Goal: Task Accomplishment & Management: Manage account settings

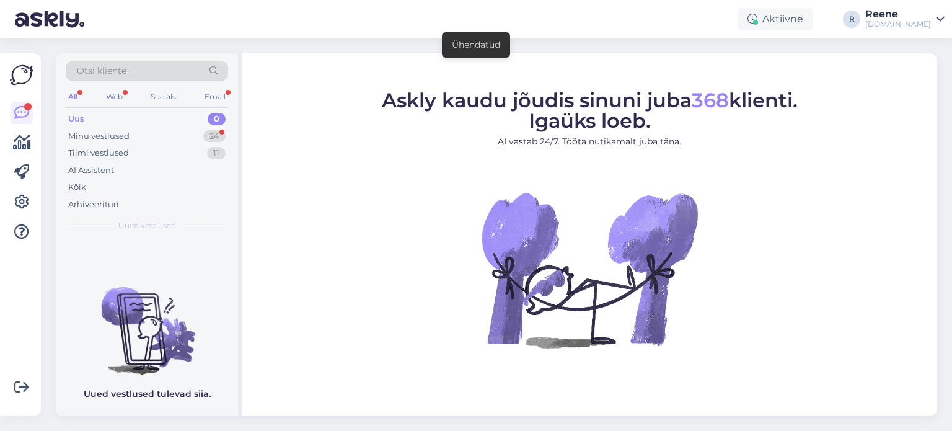
click at [73, 95] on div "All" at bounding box center [73, 97] width 14 height 16
click at [78, 184] on div "Kõik" at bounding box center [77, 187] width 18 height 12
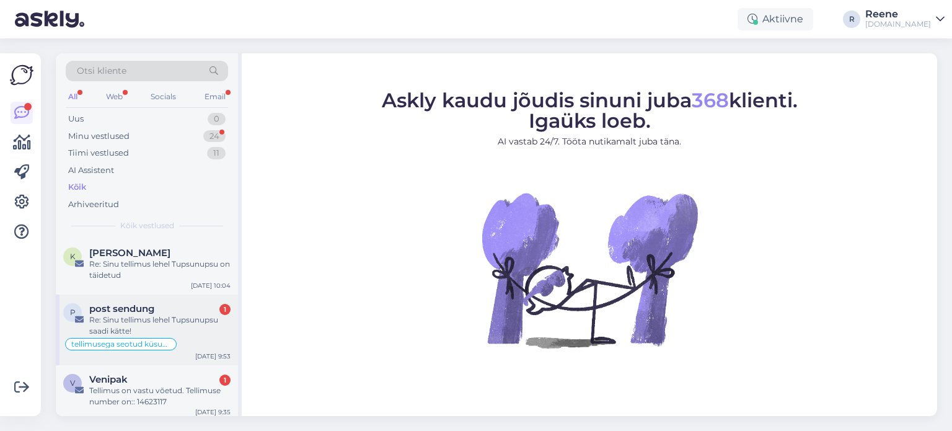
click at [138, 324] on div "Re: Sinu tellimus lehel Tupsunupsu saadi kätte!" at bounding box center [159, 325] width 141 height 22
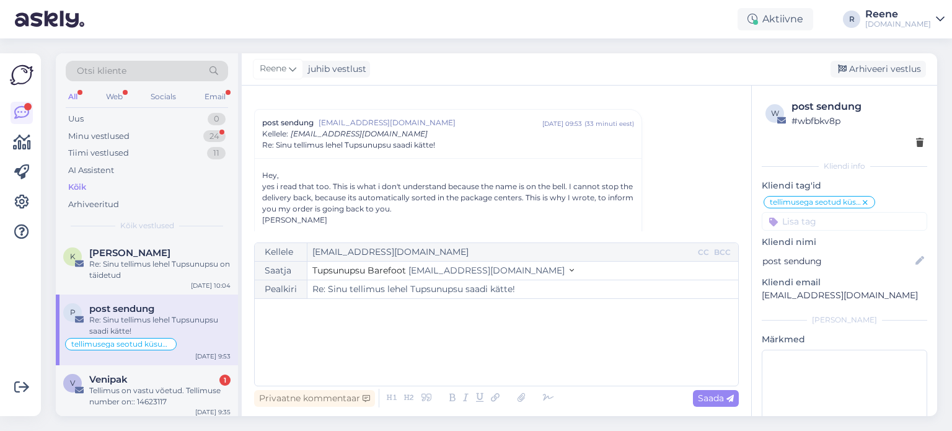
scroll to position [157, 0]
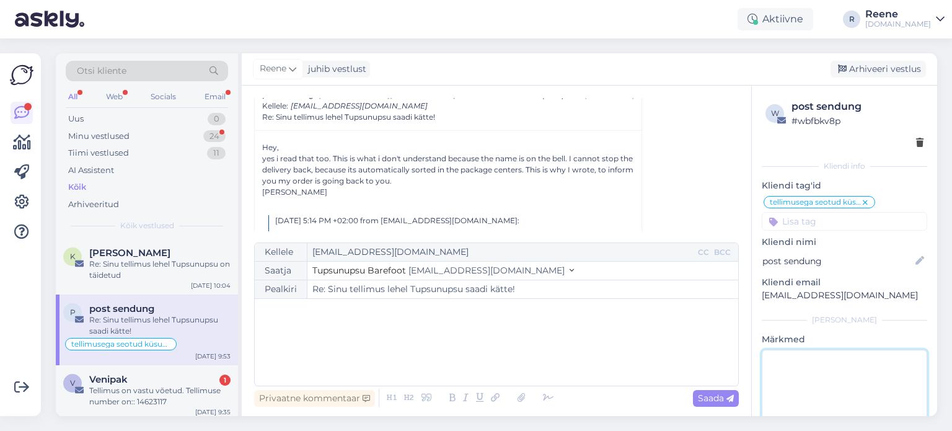
click at [803, 378] on textarea at bounding box center [845, 406] width 166 height 112
type textarea "vastatud"
click at [427, 381] on div "Kellele [EMAIL_ADDRESS][DOMAIN_NAME] CC BCC Saatja Tupsunupsu Barefoot [EMAIL_A…" at bounding box center [496, 314] width 485 height 144
click at [432, 358] on div "﻿" at bounding box center [496, 342] width 471 height 74
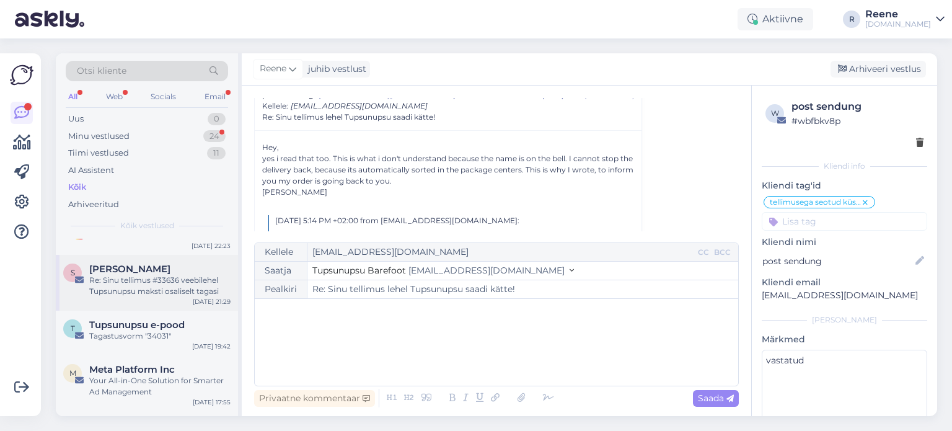
scroll to position [434, 0]
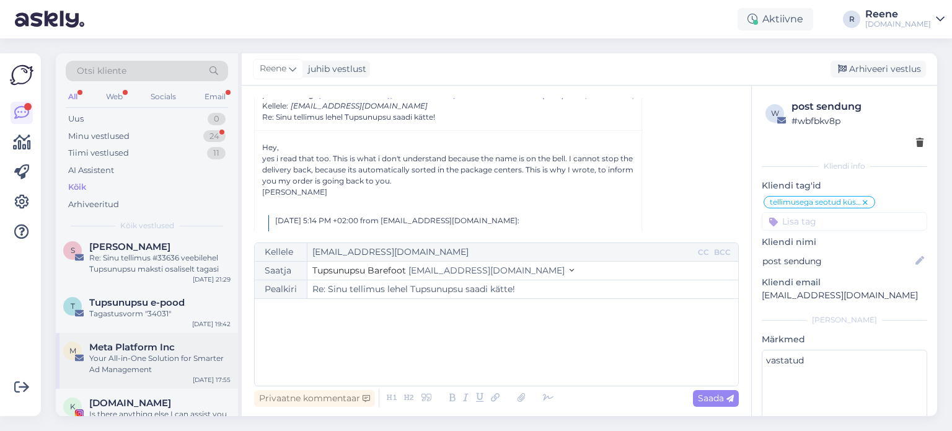
click at [149, 353] on div "Your All-in-One Solution for Smarter Ad Management" at bounding box center [159, 364] width 141 height 22
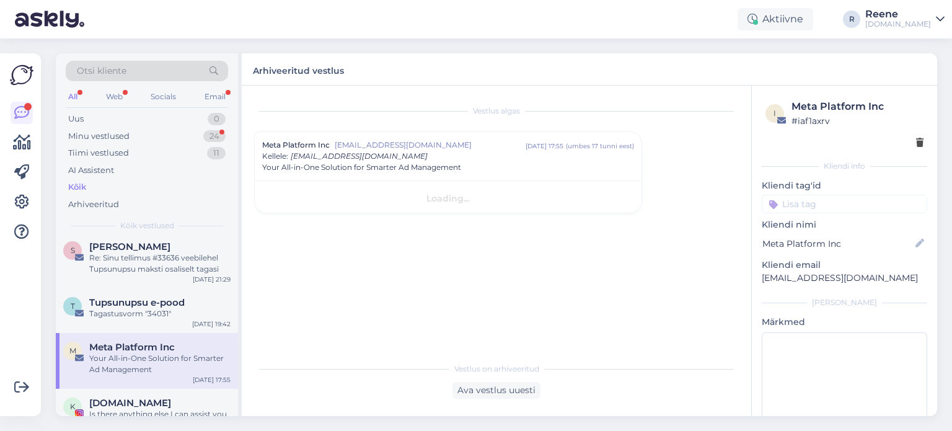
scroll to position [0, 0]
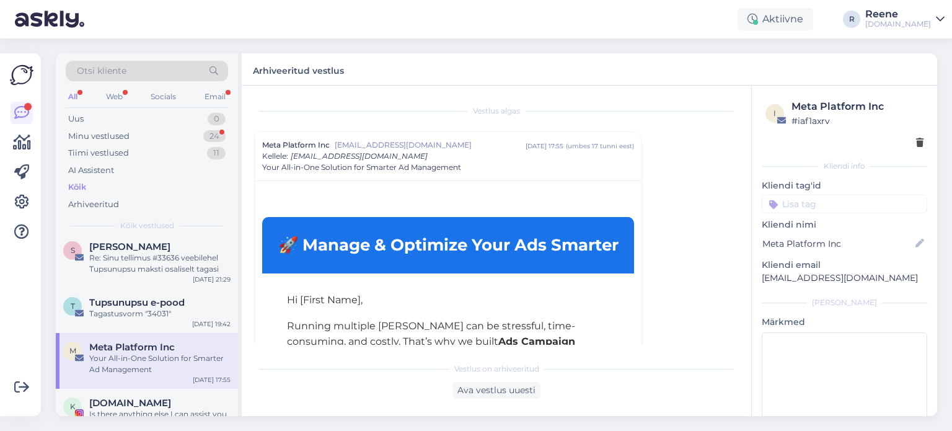
click at [914, 141] on div "i Meta Platform Inc # iaf1axrv" at bounding box center [845, 124] width 166 height 58
click at [916, 141] on icon at bounding box center [919, 143] width 7 height 9
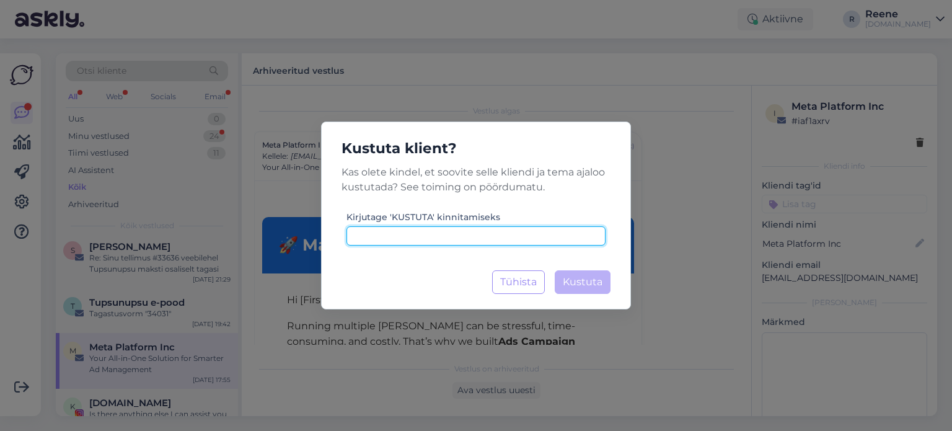
click at [534, 235] on input at bounding box center [476, 235] width 259 height 19
type input "kustuta"
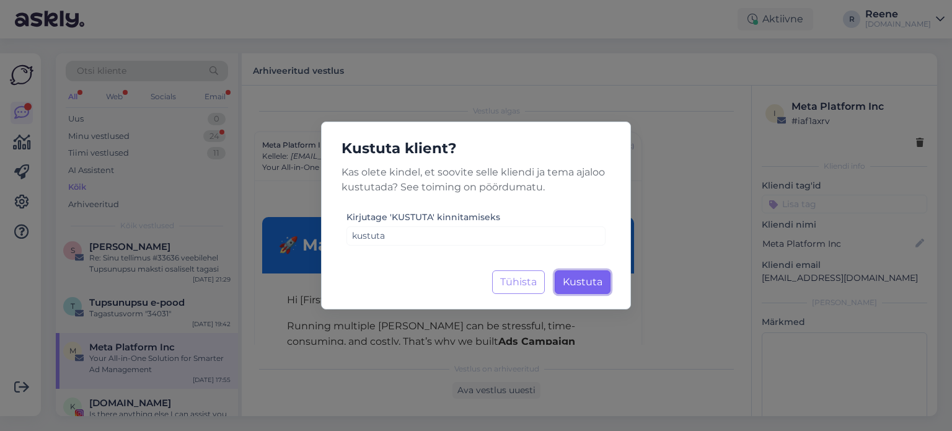
click at [573, 282] on span "Kustuta" at bounding box center [583, 282] width 40 height 12
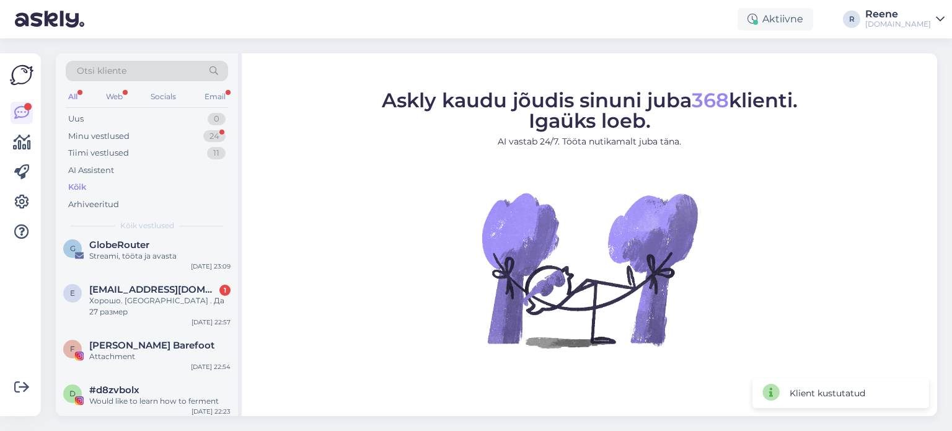
scroll to position [248, 0]
click at [133, 249] on div "Streami, tööta ja avasta" at bounding box center [159, 254] width 141 height 11
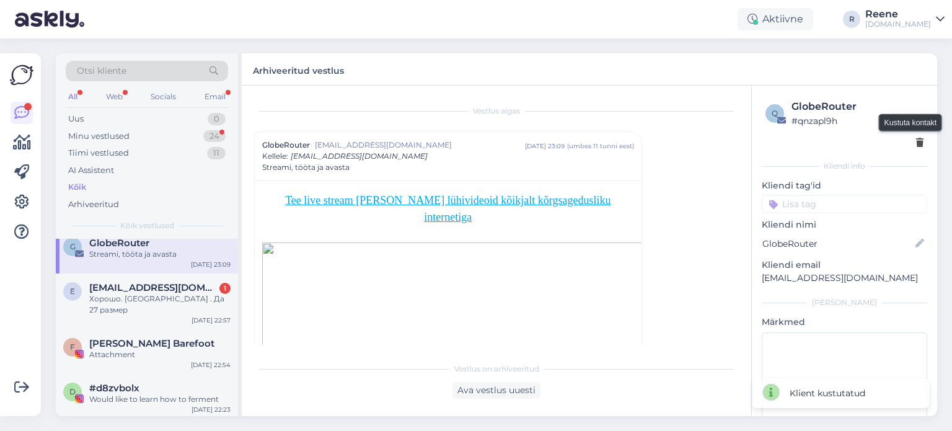
click at [916, 143] on icon at bounding box center [919, 143] width 7 height 9
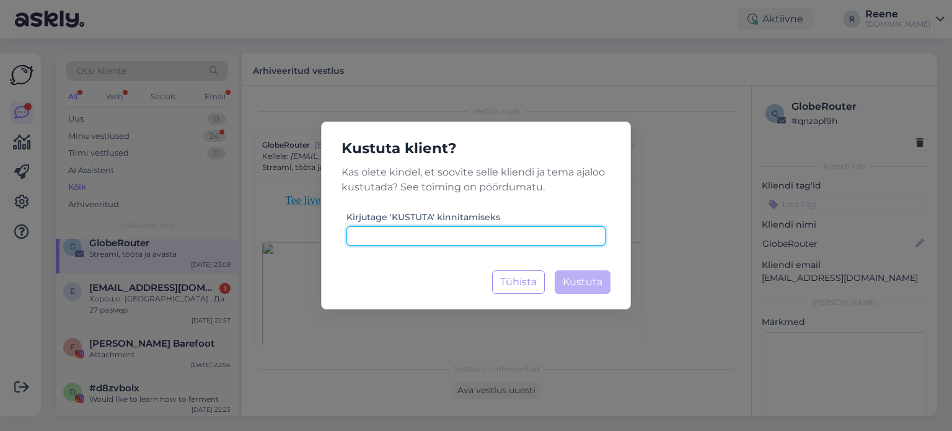
click at [480, 240] on input at bounding box center [476, 235] width 259 height 19
paste input "kustuta"
type input "kustuta"
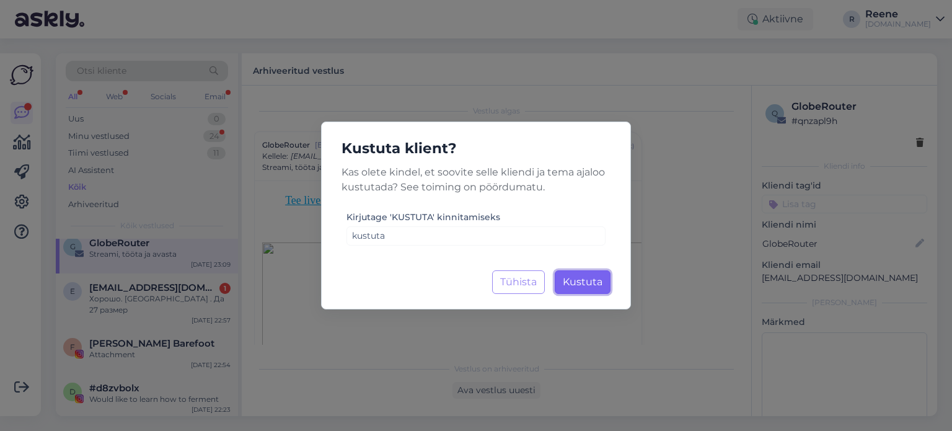
click at [581, 281] on span "Kustuta" at bounding box center [583, 282] width 40 height 12
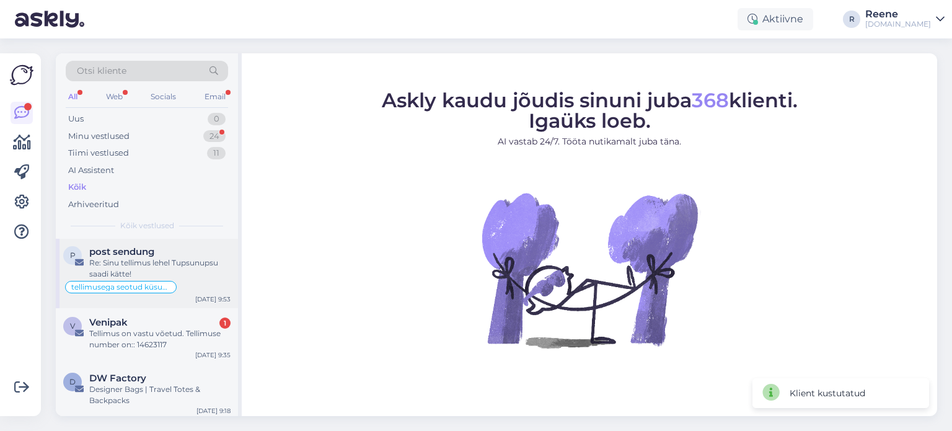
scroll to position [124, 0]
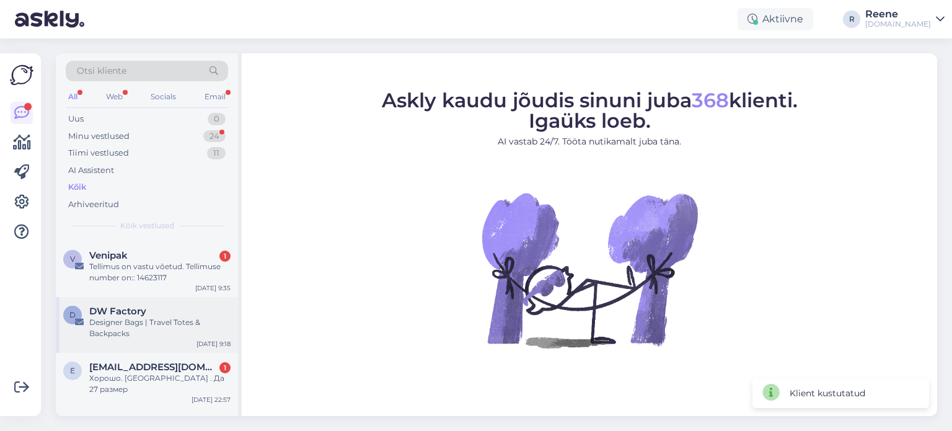
click at [164, 321] on div "Designer Bags | Travel Totes & Backpacks" at bounding box center [159, 328] width 141 height 22
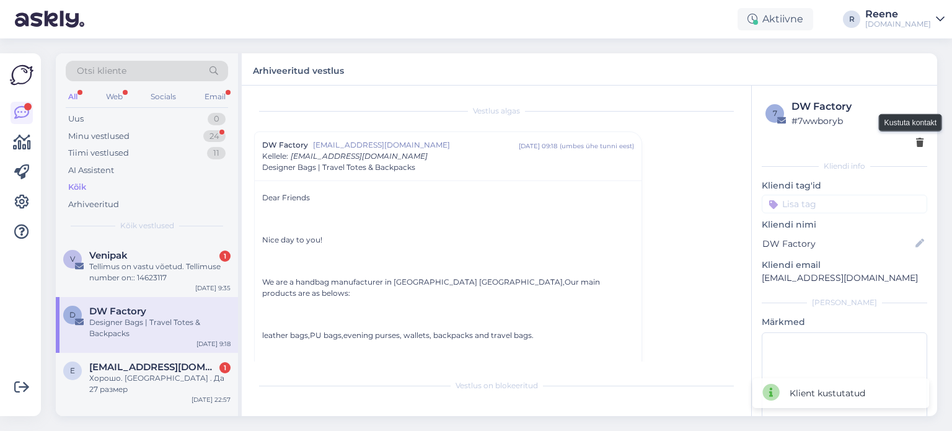
click at [906, 143] on div at bounding box center [845, 142] width 158 height 13
click at [916, 142] on icon at bounding box center [919, 143] width 7 height 9
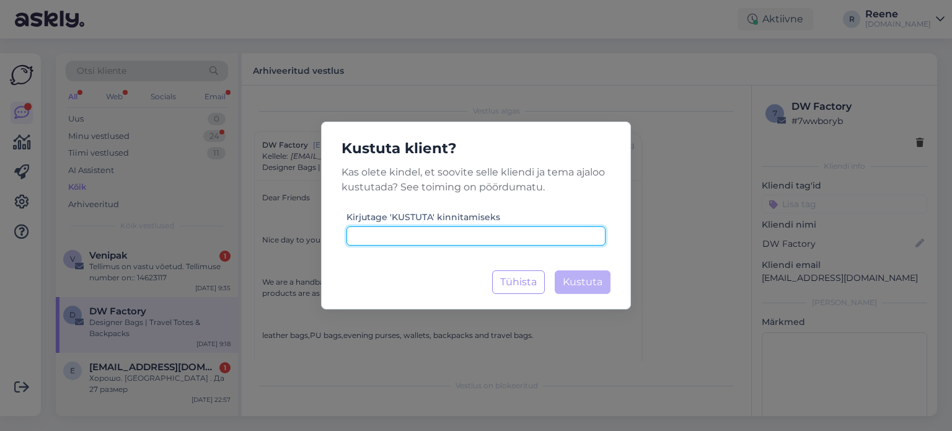
click at [446, 237] on input at bounding box center [476, 235] width 259 height 19
paste input "kustuta"
type input "kustuta"
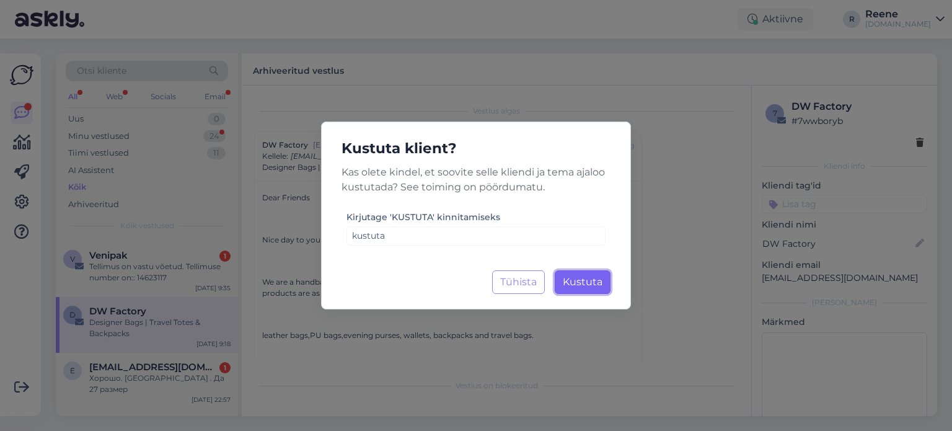
click at [605, 276] on button "Kustuta Laadimine..." at bounding box center [583, 282] width 56 height 24
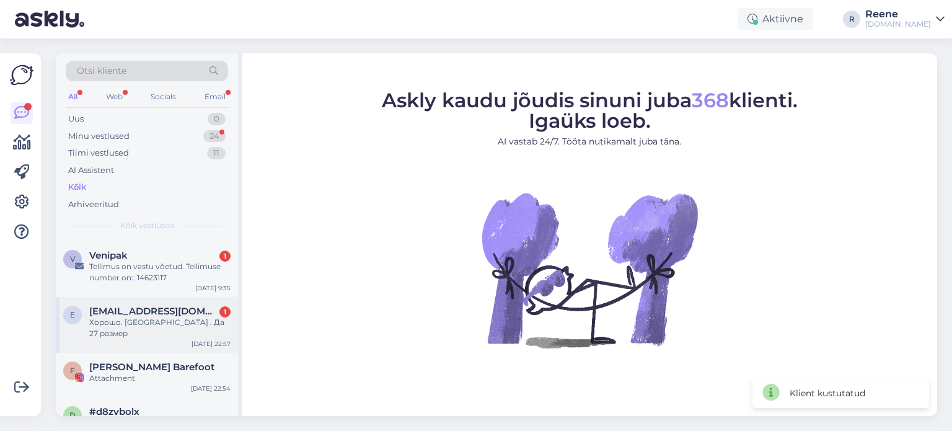
click at [142, 318] on div "Хорошо. [GEOGRAPHIC_DATA] . Да 27 размер" at bounding box center [159, 328] width 141 height 22
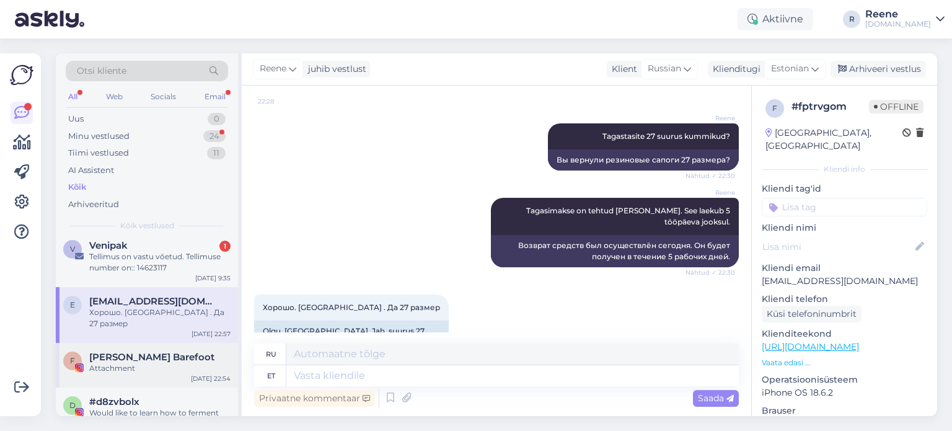
scroll to position [0, 0]
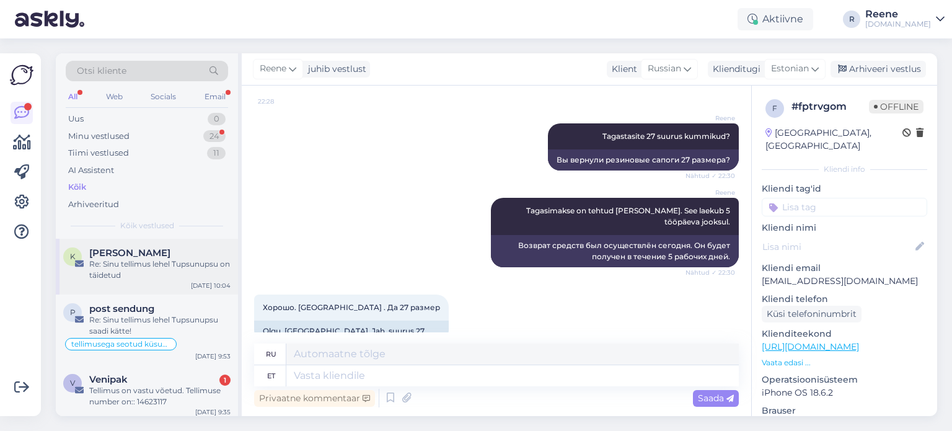
click at [151, 274] on div "Re: Sinu tellimus lehel Tupsunupsu on täidetud" at bounding box center [159, 270] width 141 height 22
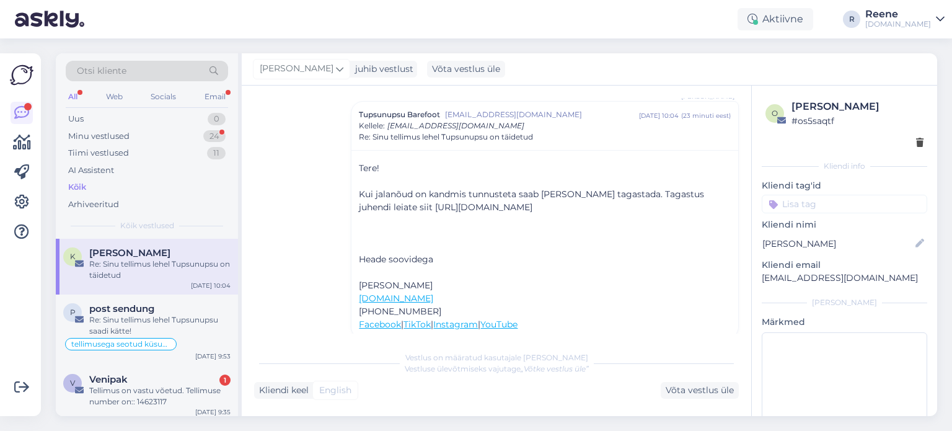
scroll to position [95, 0]
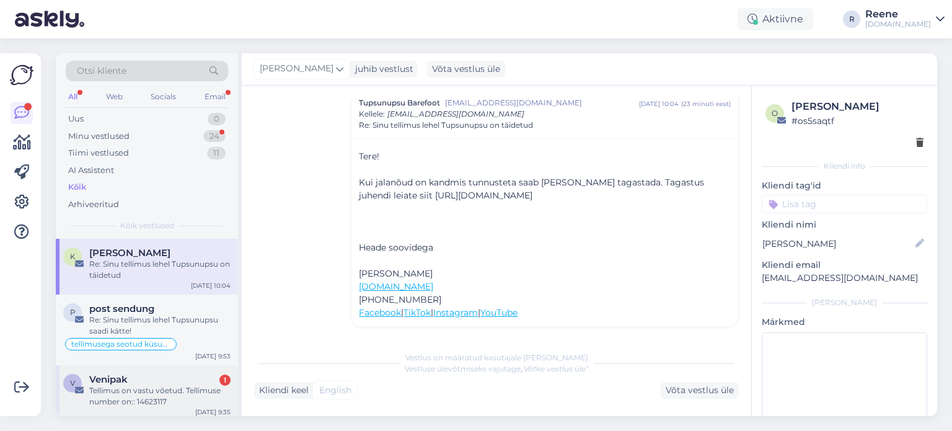
click at [133, 371] on div "V Venipak 1 Tellimus on vastu võetud. Tellimuse number on:: 14623117 [DATE] 9:35" at bounding box center [147, 393] width 182 height 56
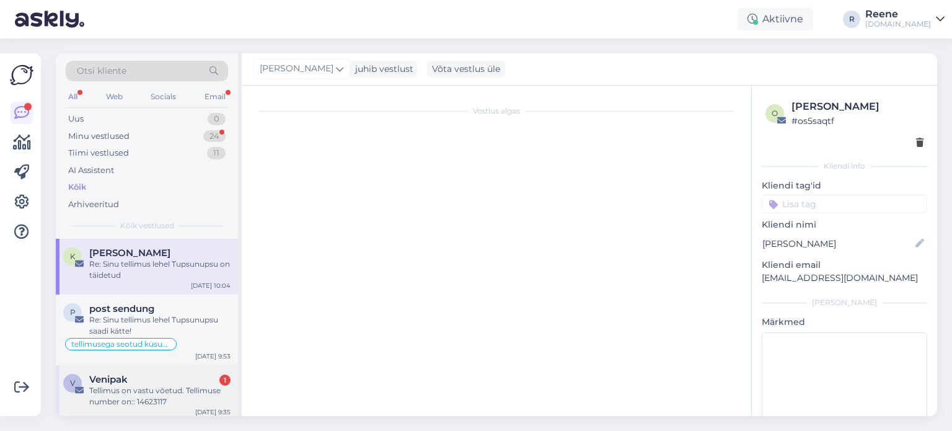
scroll to position [997, 0]
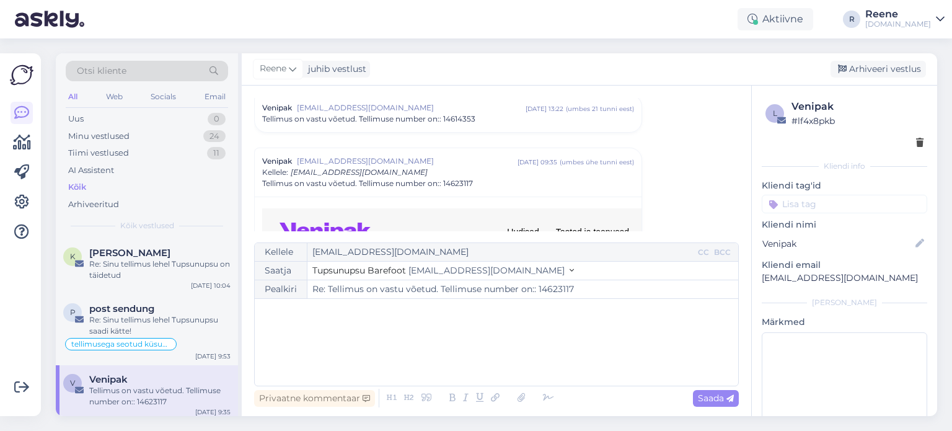
click at [70, 93] on div "All" at bounding box center [73, 97] width 14 height 16
click at [79, 185] on div "Kõik" at bounding box center [77, 187] width 18 height 12
click at [159, 328] on div "Re: Sinu tellimus lehel Tupsunupsu saadi kätte!" at bounding box center [159, 325] width 141 height 22
type textarea "vastatud"
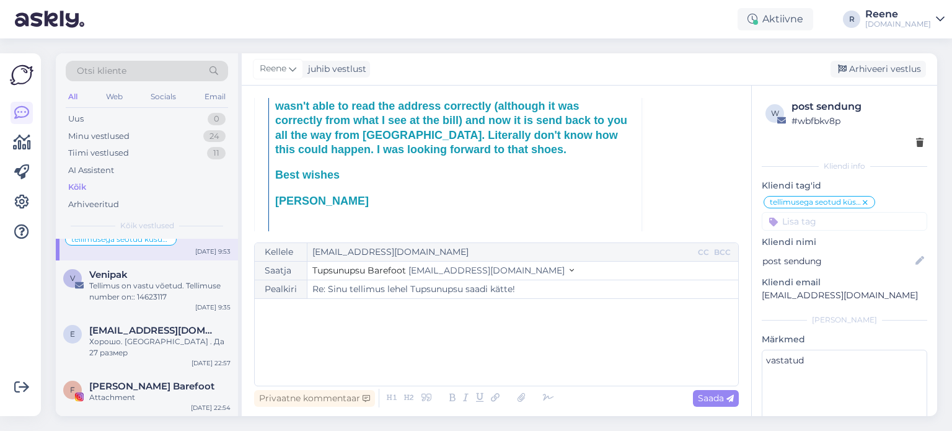
scroll to position [124, 0]
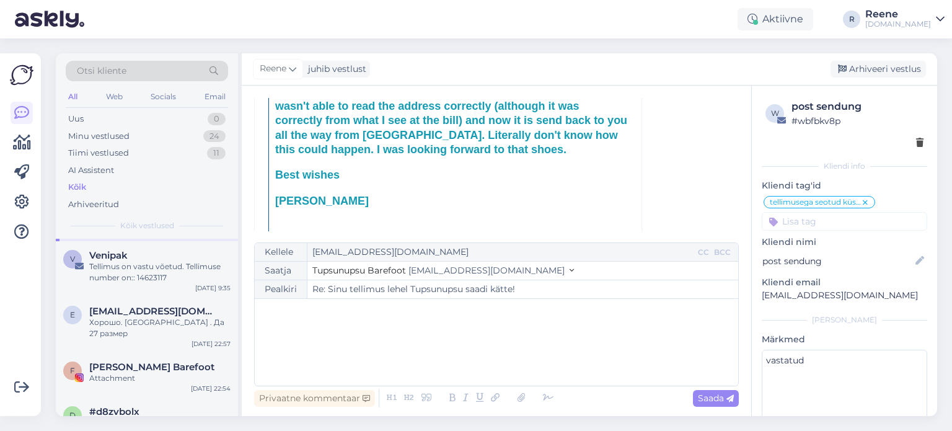
click at [126, 330] on div "E [EMAIL_ADDRESS][DOMAIN_NAME] Хорошо. [GEOGRAPHIC_DATA] . Да 27 размер [DATE] …" at bounding box center [147, 325] width 182 height 56
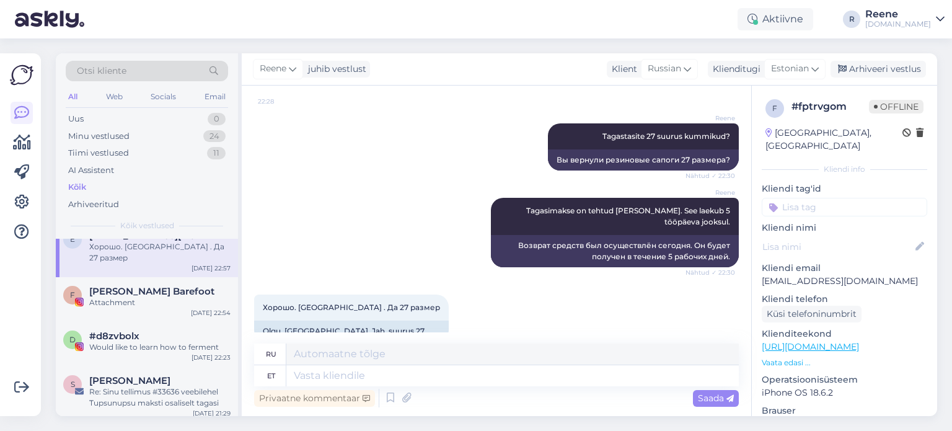
scroll to position [186, 0]
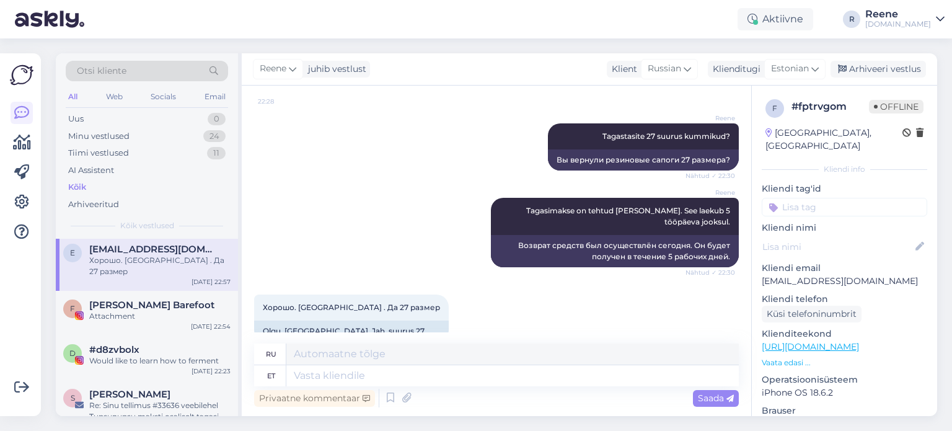
click at [126, 335] on div "d #d8zvbolx Would like to learn how to ferment [DATE] 22:23" at bounding box center [147, 357] width 182 height 45
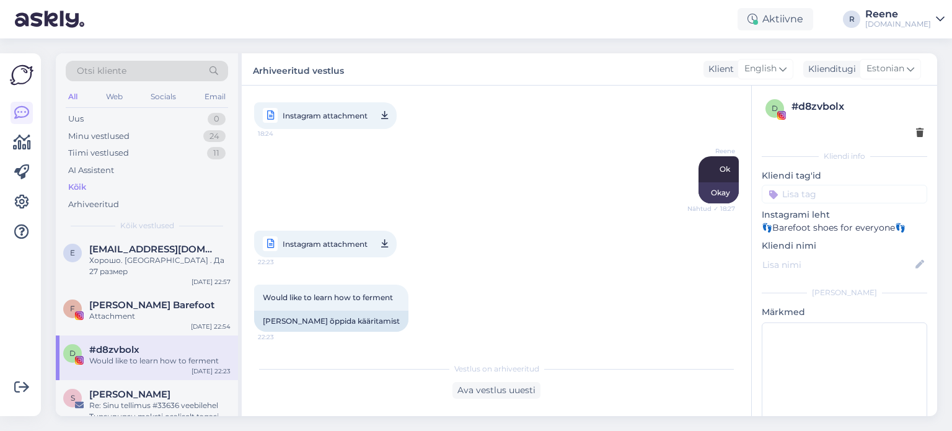
click at [903, 139] on div "d # d8zvbolx" at bounding box center [845, 119] width 166 height 48
click at [906, 136] on div at bounding box center [845, 132] width 158 height 13
click at [916, 136] on icon at bounding box center [919, 133] width 7 height 9
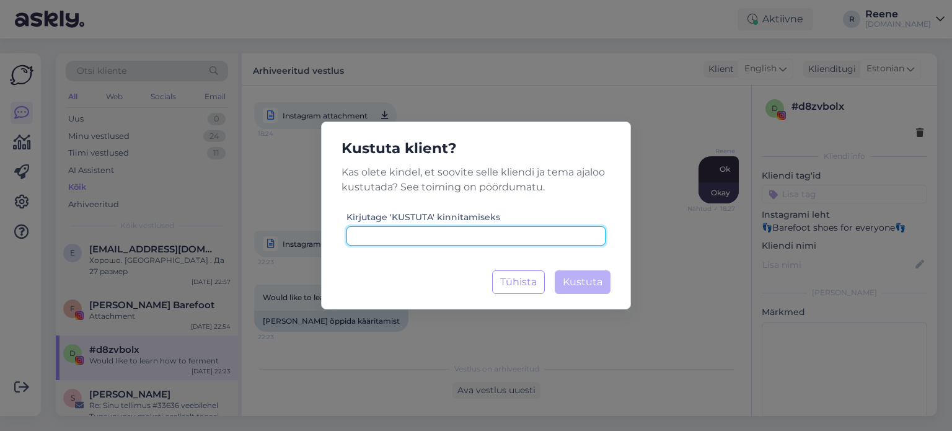
click at [474, 232] on input at bounding box center [476, 235] width 259 height 19
paste input "kustuta"
type input "kustuta"
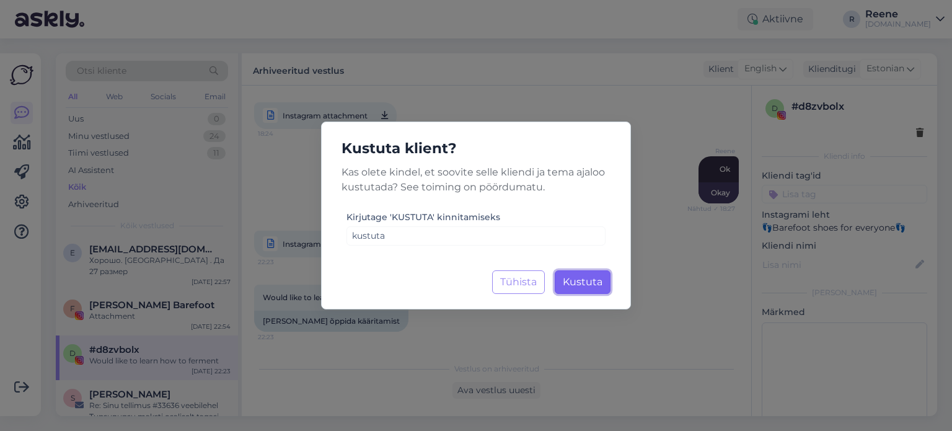
click at [593, 278] on span "Kustuta" at bounding box center [583, 282] width 40 height 12
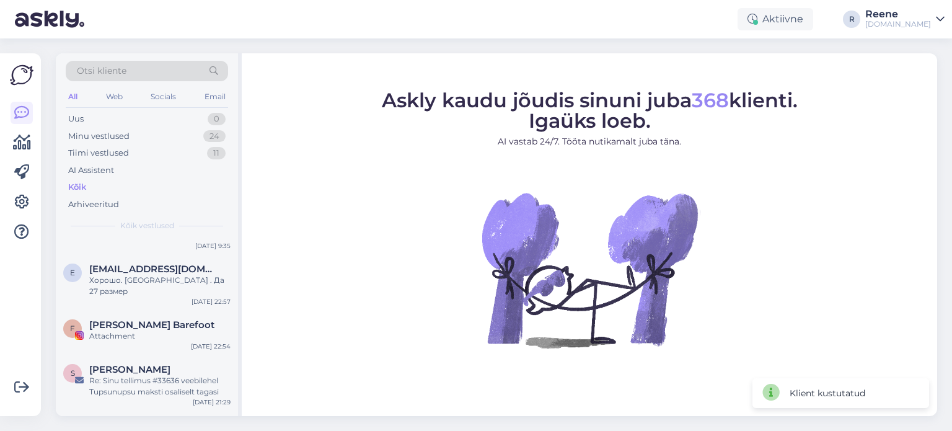
scroll to position [186, 0]
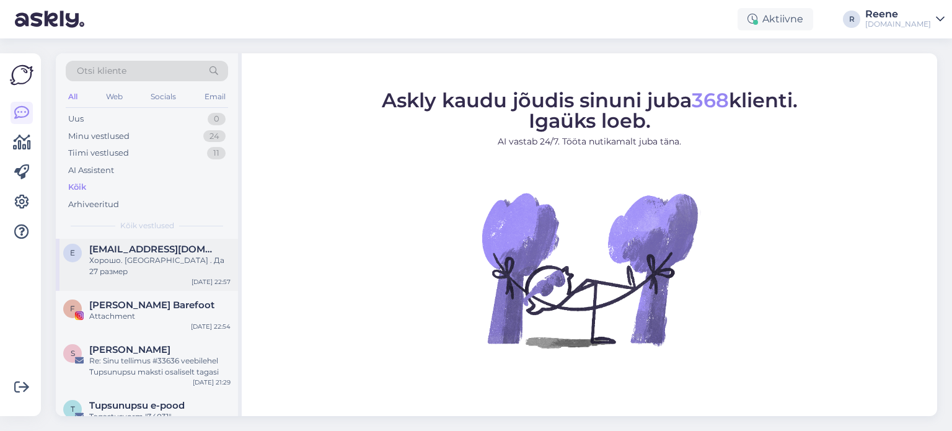
click at [159, 257] on div "Хорошо. [GEOGRAPHIC_DATA] . Да 27 размер" at bounding box center [159, 266] width 141 height 22
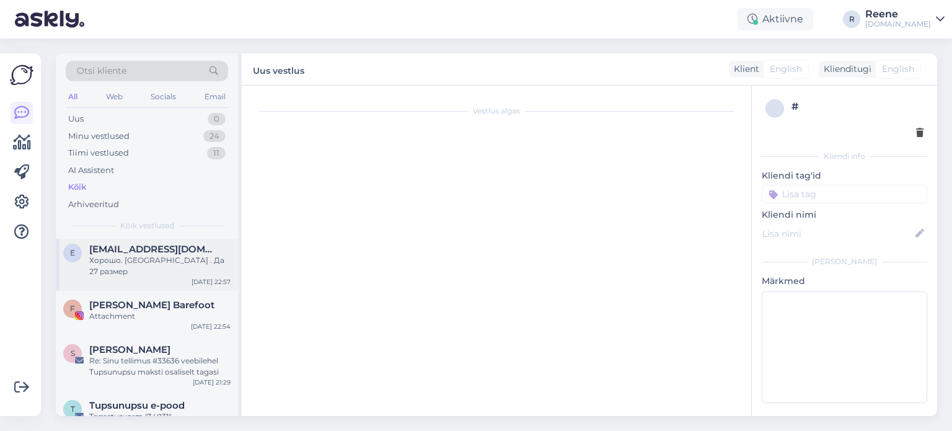
scroll to position [655, 0]
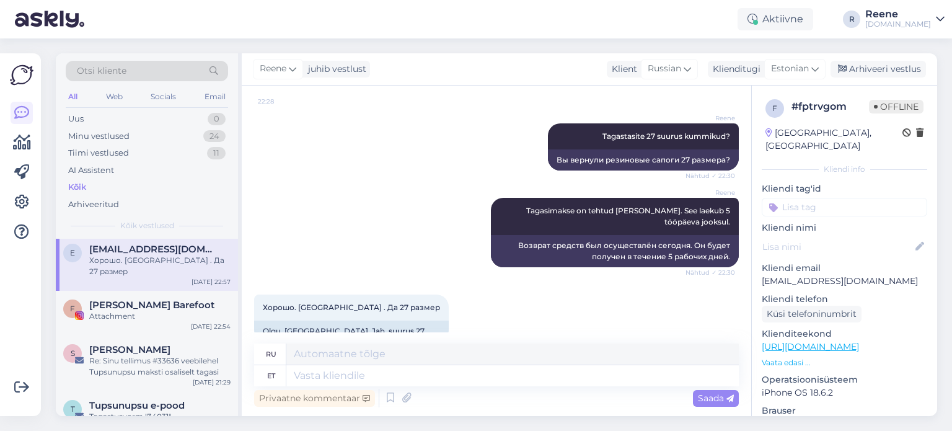
click at [859, 198] on input at bounding box center [845, 207] width 166 height 19
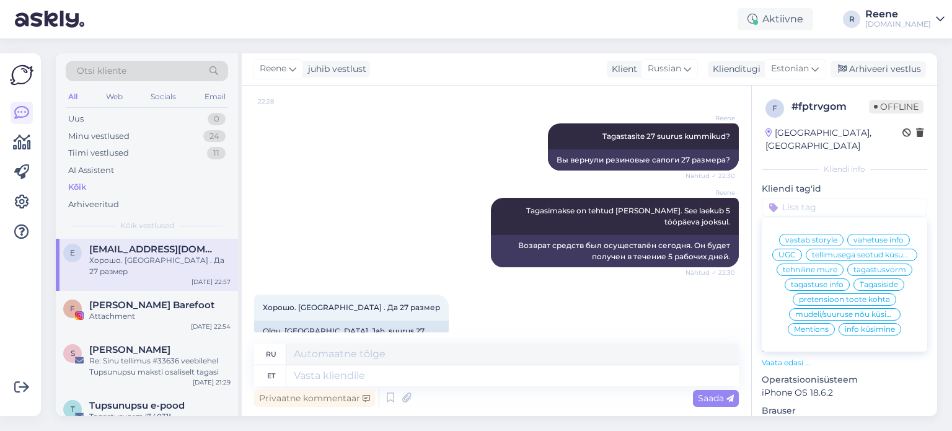
click at [863, 252] on div "tellimusega seotud küsumus" at bounding box center [862, 255] width 112 height 12
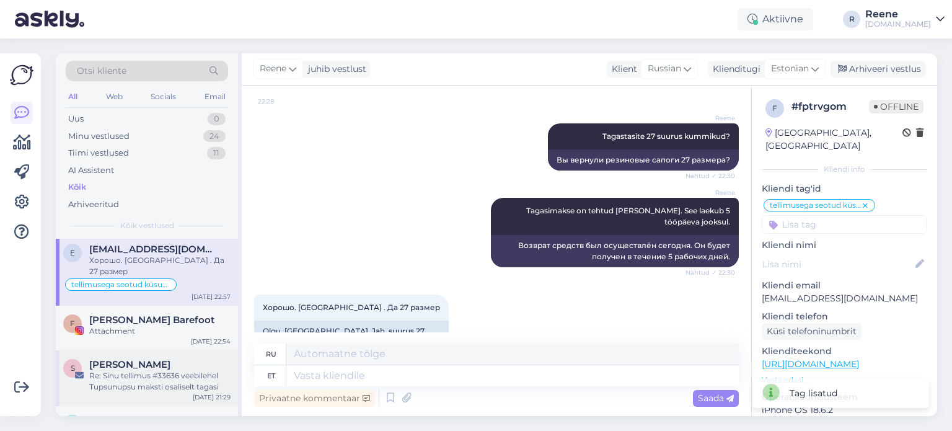
click at [143, 370] on div "Re: Sinu tellimus #33636 veebilehel Tupsunupsu maksti osaliselt tagasi" at bounding box center [159, 381] width 141 height 22
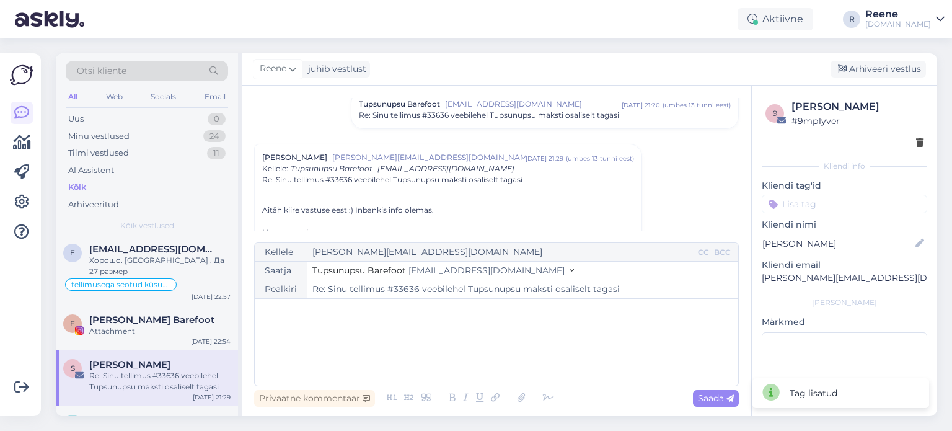
click at [818, 208] on input at bounding box center [845, 204] width 166 height 19
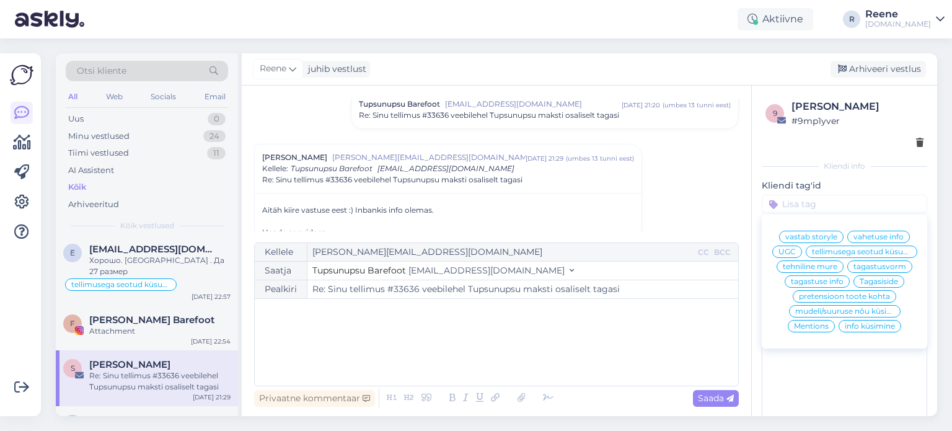
click at [845, 258] on div "tellimusega seotud küsumus" at bounding box center [862, 251] width 112 height 12
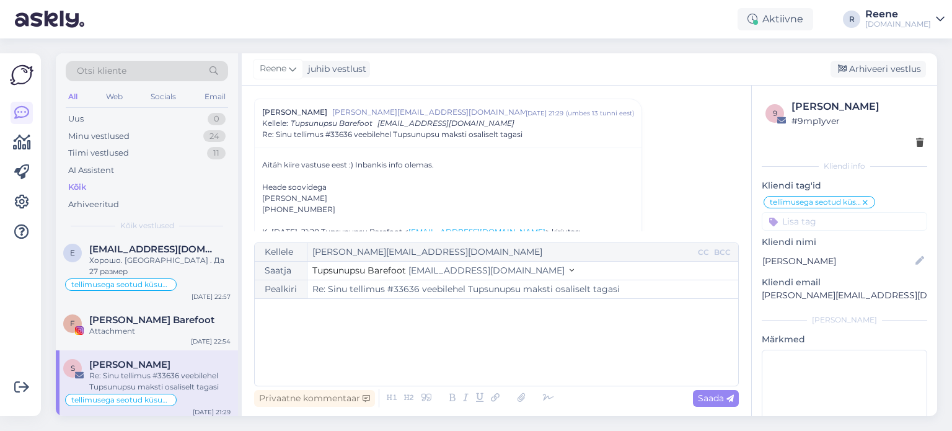
scroll to position [0, 0]
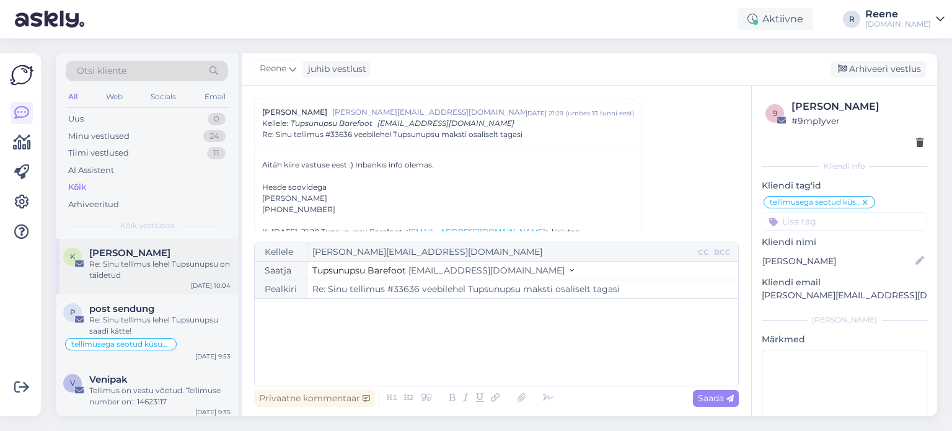
click at [156, 276] on div "Re: Sinu tellimus lehel Tupsunupsu on täidetud" at bounding box center [159, 270] width 141 height 22
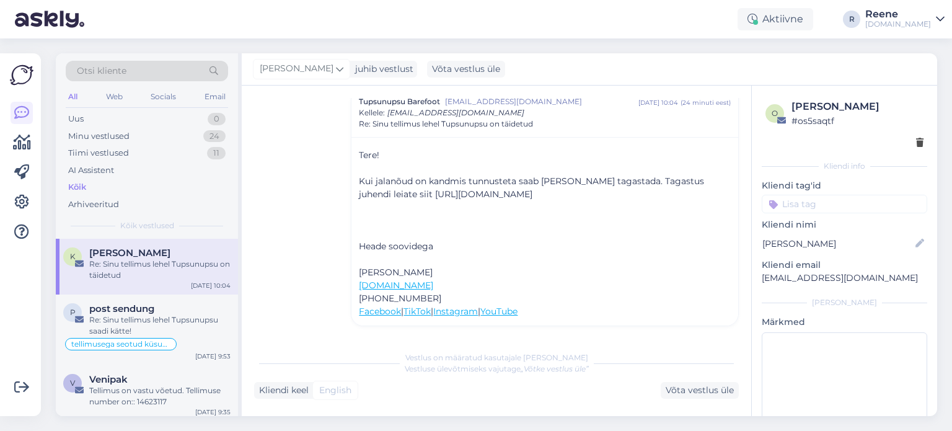
scroll to position [87, 0]
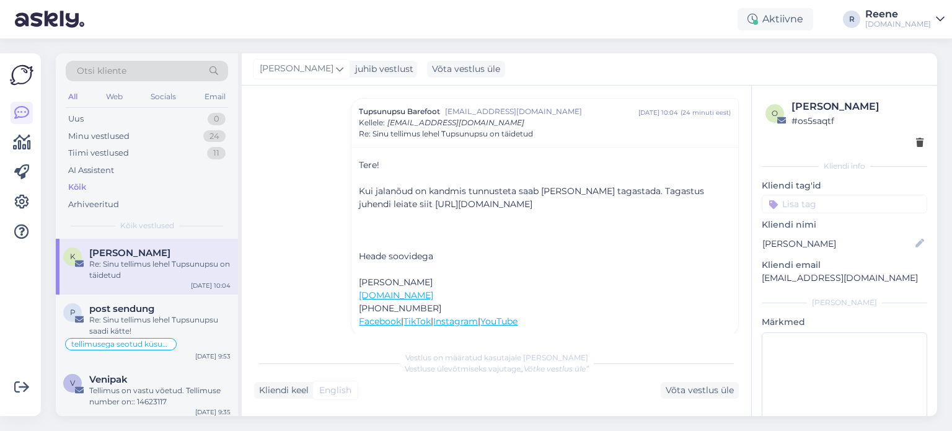
click at [839, 201] on input at bounding box center [845, 204] width 166 height 19
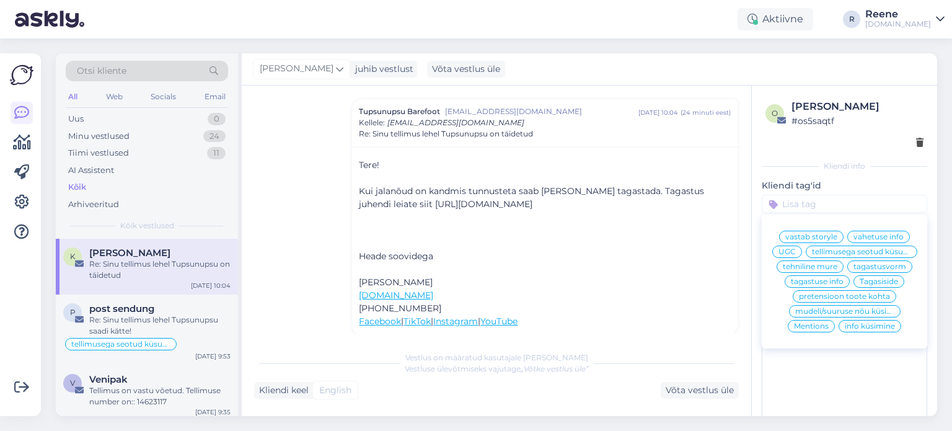
click at [811, 285] on span "tagastuse info" at bounding box center [817, 281] width 53 height 7
